Goal: Task Accomplishment & Management: Use online tool/utility

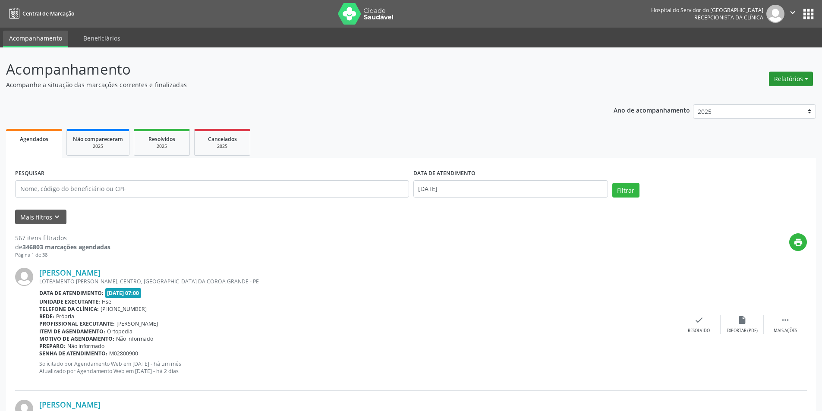
click at [785, 82] on button "Relatórios" at bounding box center [791, 79] width 44 height 15
click at [750, 99] on link "Agendamentos" at bounding box center [767, 97] width 93 height 12
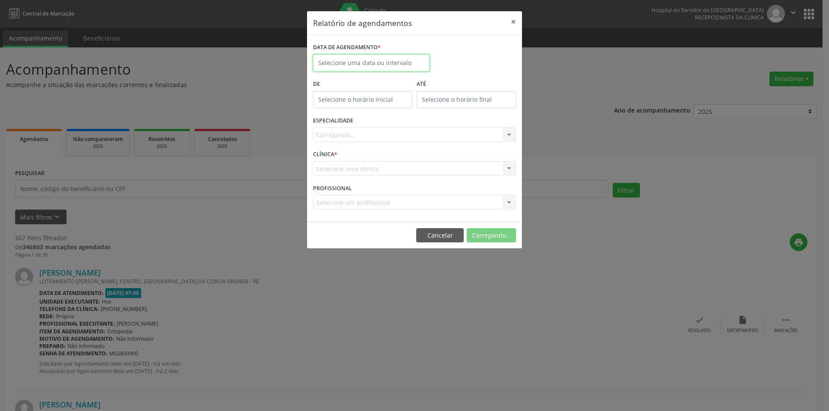
click at [348, 60] on input "text" at bounding box center [371, 62] width 117 height 17
click at [373, 157] on span "20" at bounding box center [379, 159] width 17 height 17
type input "[DATE]"
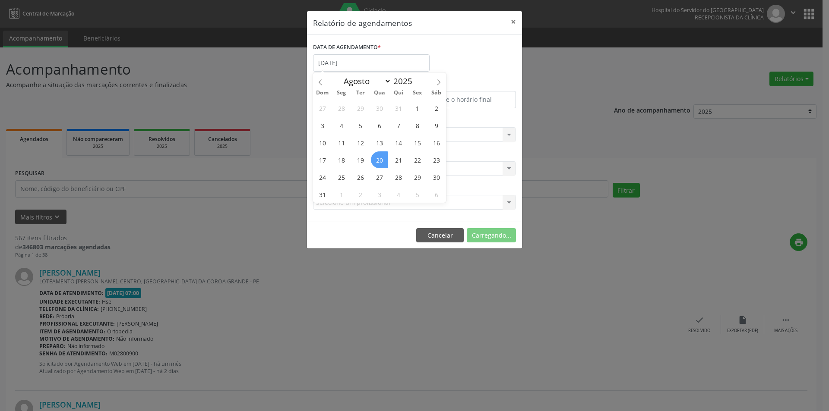
click at [374, 157] on span "20" at bounding box center [379, 159] width 17 height 17
click at [361, 136] on div "Carregando... Todas as especialidades Alergologia Angiologia Arritmologia Cardi…" at bounding box center [414, 134] width 203 height 15
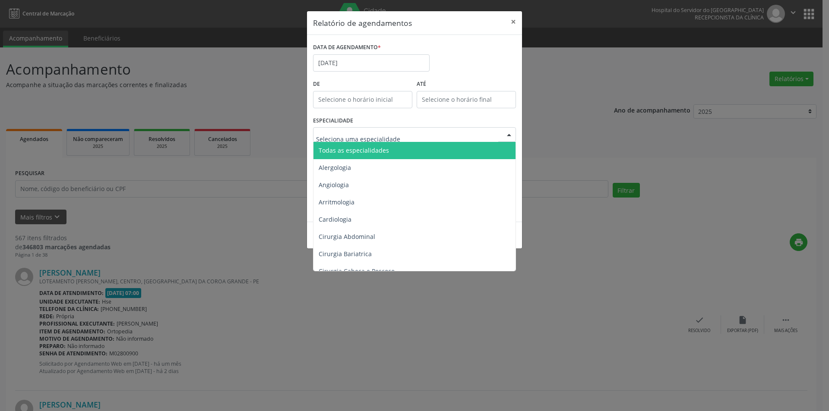
click at [363, 152] on span "Todas as especialidades" at bounding box center [354, 150] width 70 height 8
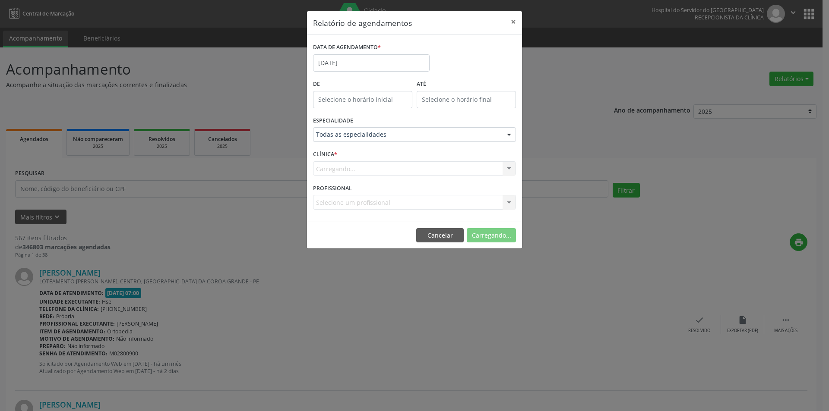
click at [363, 172] on div "Carregando... Hse Nenhum resultado encontrado para: " " Não há nenhuma opção pa…" at bounding box center [414, 168] width 203 height 15
click at [453, 238] on button "Cancelar" at bounding box center [441, 235] width 47 height 15
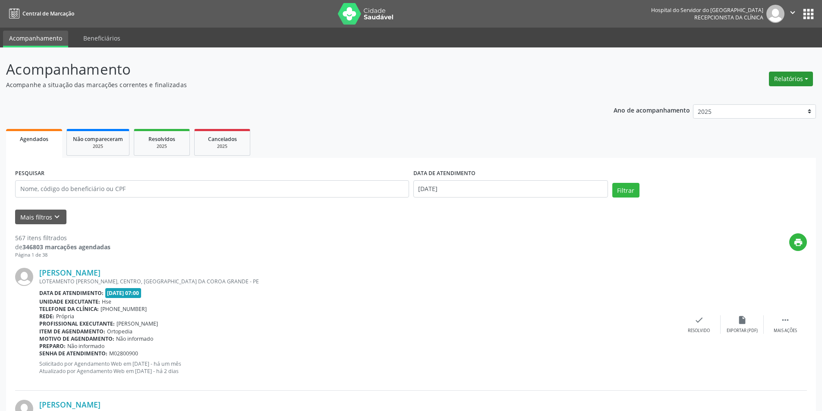
click at [786, 80] on button "Relatórios" at bounding box center [791, 79] width 44 height 15
click at [774, 94] on link "Agendamentos" at bounding box center [767, 97] width 93 height 12
select select "7"
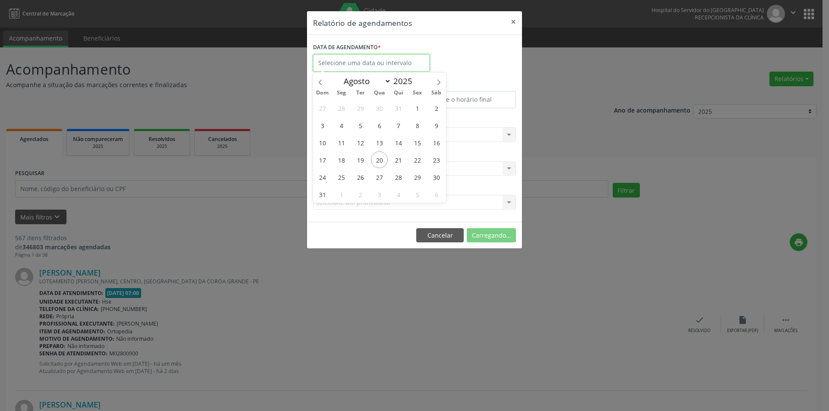
click at [369, 65] on input "text" at bounding box center [371, 62] width 117 height 17
click at [378, 160] on span "20" at bounding box center [379, 159] width 17 height 17
type input "[DATE]"
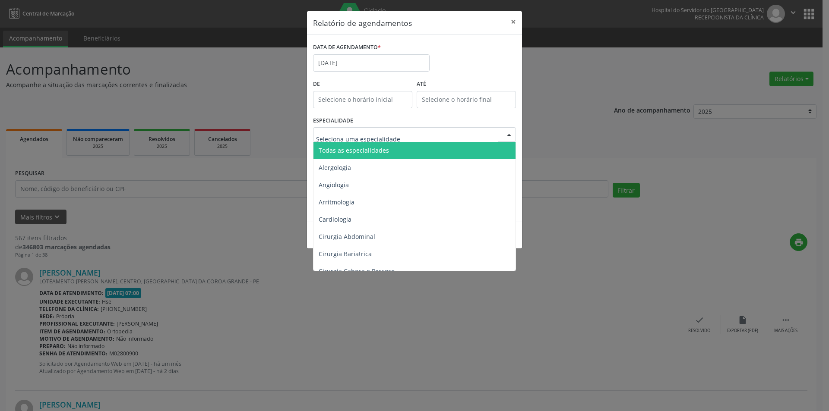
click at [379, 154] on span "Todas as especialidades" at bounding box center [354, 150] width 70 height 8
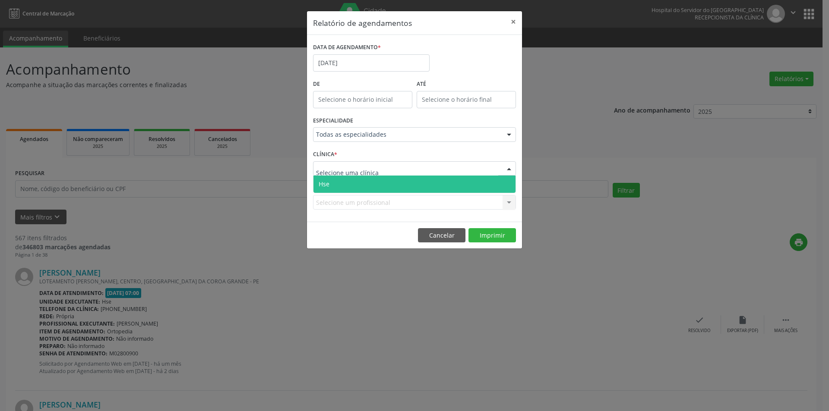
click at [357, 186] on span "Hse" at bounding box center [414, 184] width 202 height 17
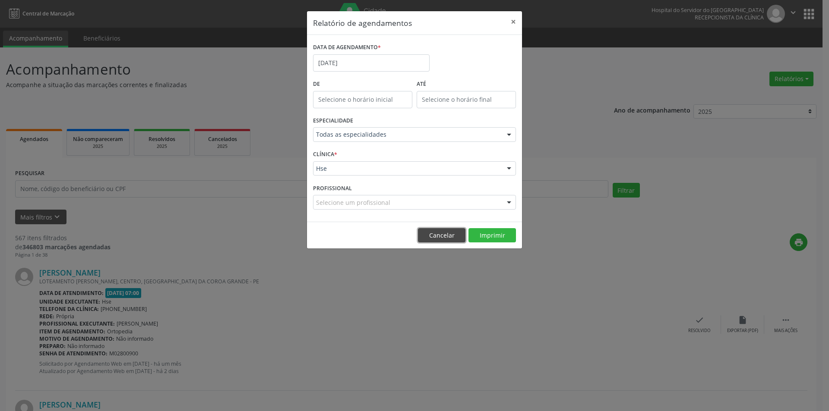
click at [439, 235] on button "Cancelar" at bounding box center [441, 235] width 47 height 15
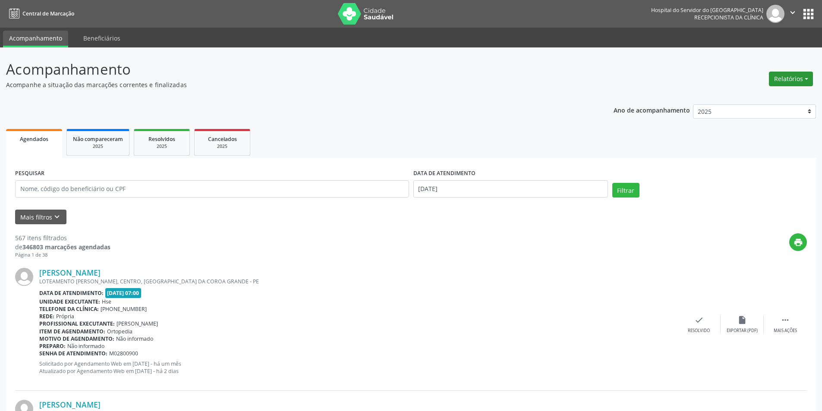
click at [792, 78] on button "Relatórios" at bounding box center [791, 79] width 44 height 15
click at [769, 98] on link "Agendamentos" at bounding box center [767, 97] width 93 height 12
select select "7"
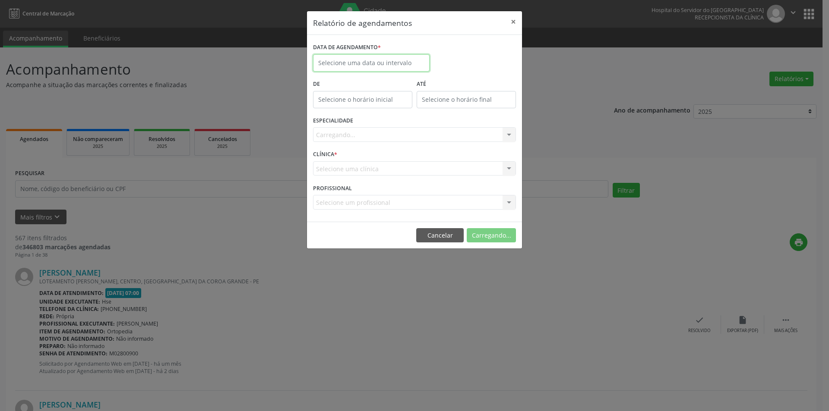
click at [350, 60] on input "text" at bounding box center [371, 62] width 117 height 17
click at [397, 159] on span "21" at bounding box center [398, 159] width 17 height 17
type input "21/08/2025"
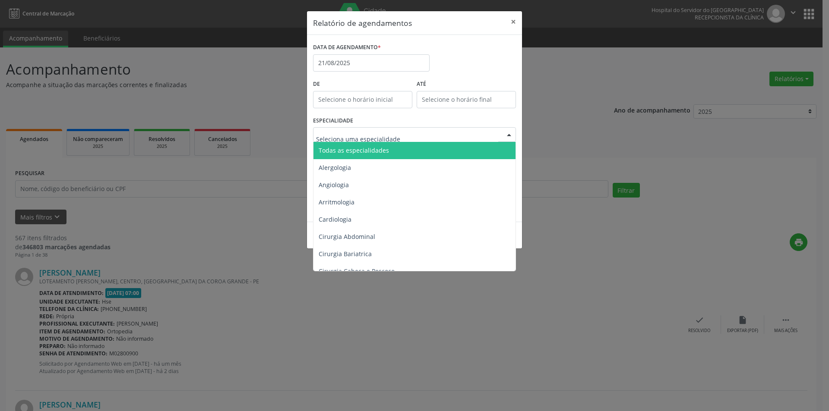
click at [367, 154] on span "Todas as especialidades" at bounding box center [354, 150] width 70 height 8
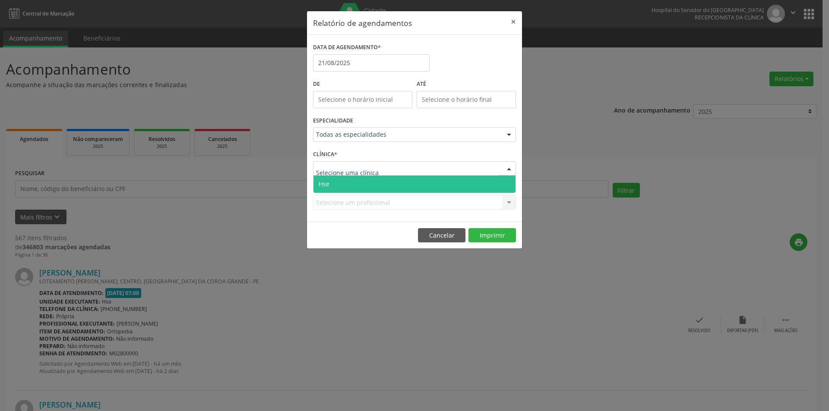
click at [348, 185] on span "Hse" at bounding box center [414, 184] width 202 height 17
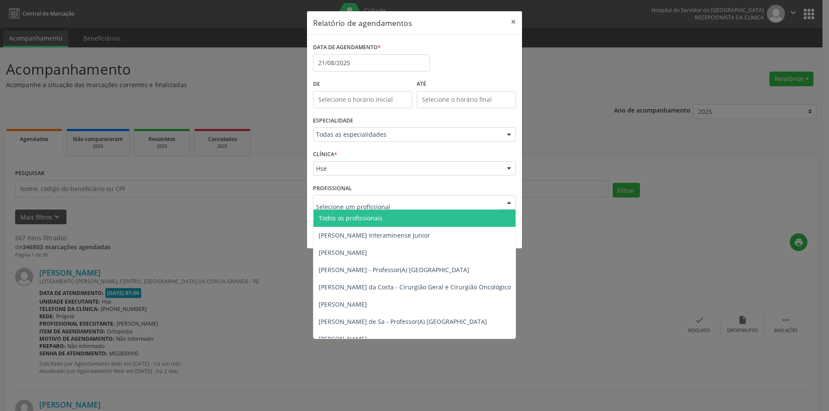
click at [339, 221] on span "Todos os profissionais" at bounding box center [351, 218] width 64 height 8
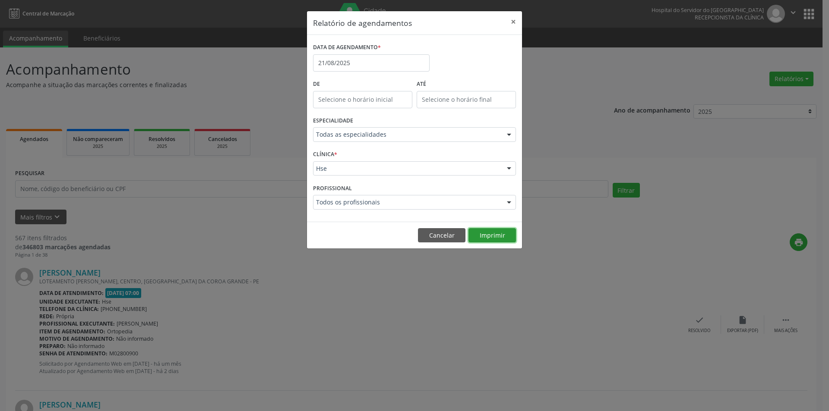
click at [488, 240] on button "Imprimir" at bounding box center [491, 235] width 47 height 15
